Goal: Task Accomplishment & Management: Manage account settings

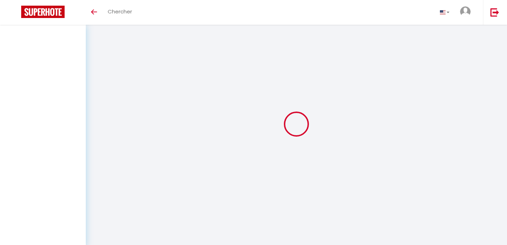
scroll to position [25, 0]
select select
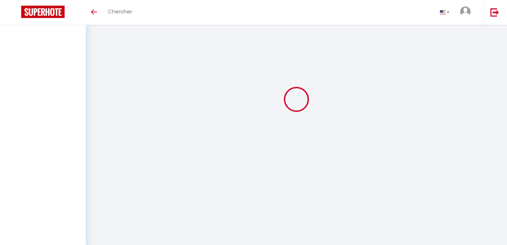
select select
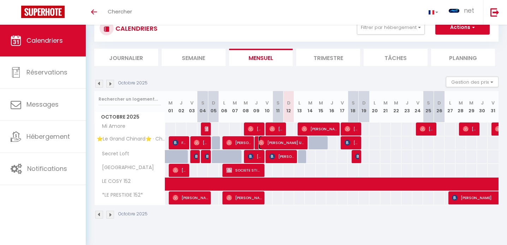
click at [300, 143] on span "[PERSON_NAME] Ursa [PERSON_NAME]" at bounding box center [282, 142] width 46 height 13
select select "OK"
select select "0"
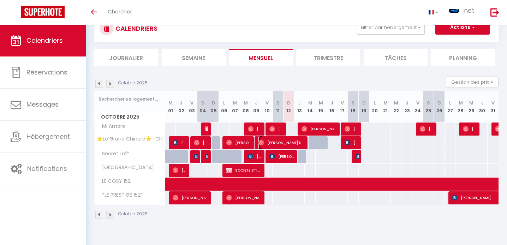
select select "1"
select select
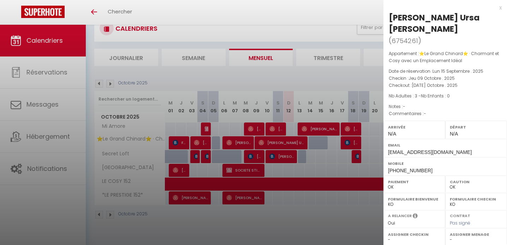
click at [300, 143] on div at bounding box center [253, 122] width 507 height 245
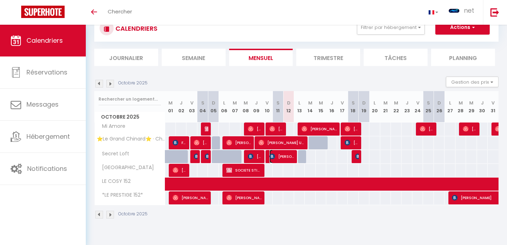
click at [292, 157] on span "[PERSON_NAME]" at bounding box center [282, 156] width 25 height 13
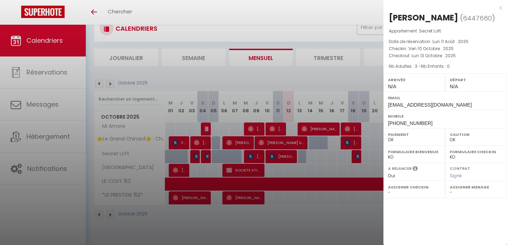
click at [292, 157] on div at bounding box center [253, 122] width 507 height 245
